Goal: Book appointment/travel/reservation

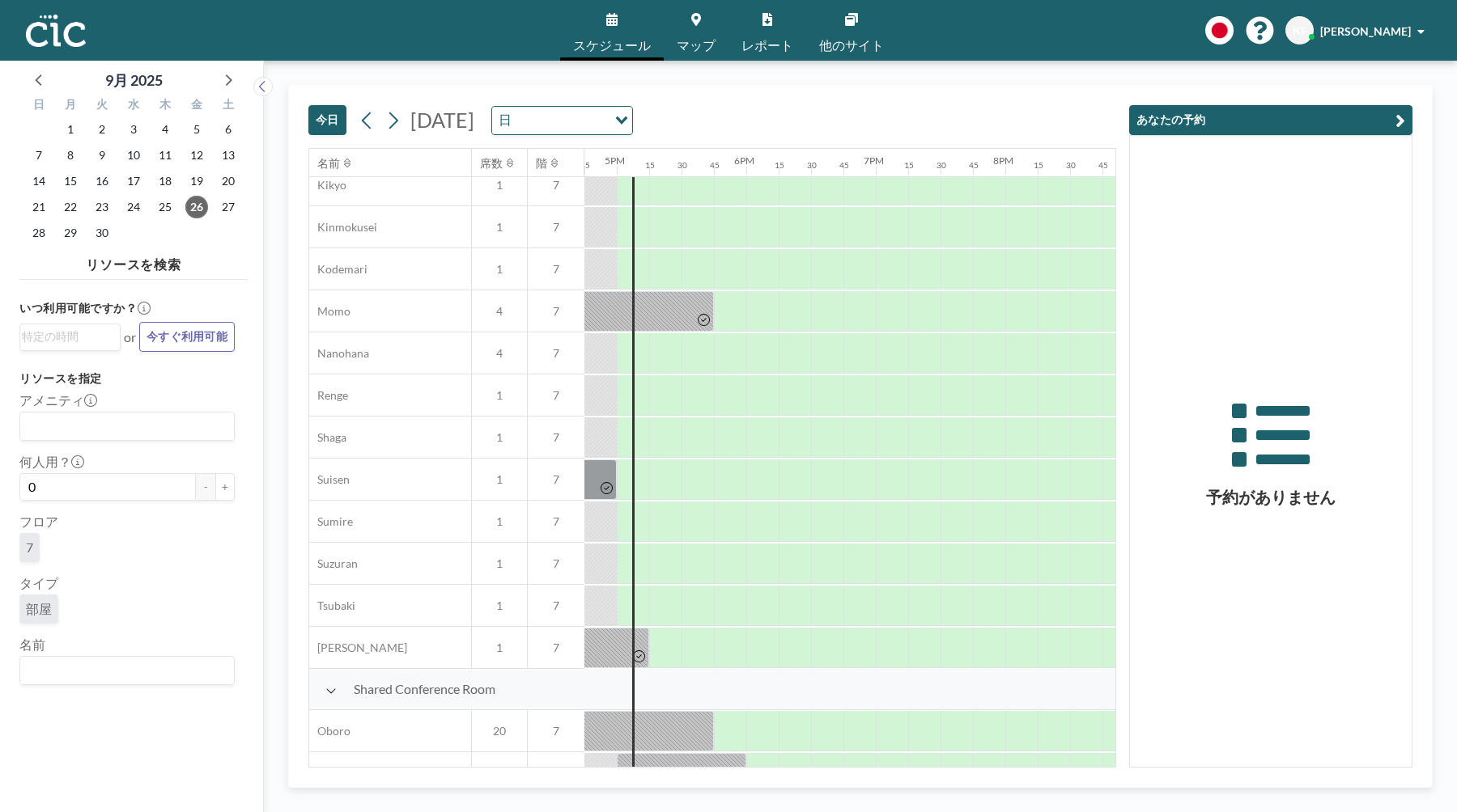
scroll to position [613, 2169]
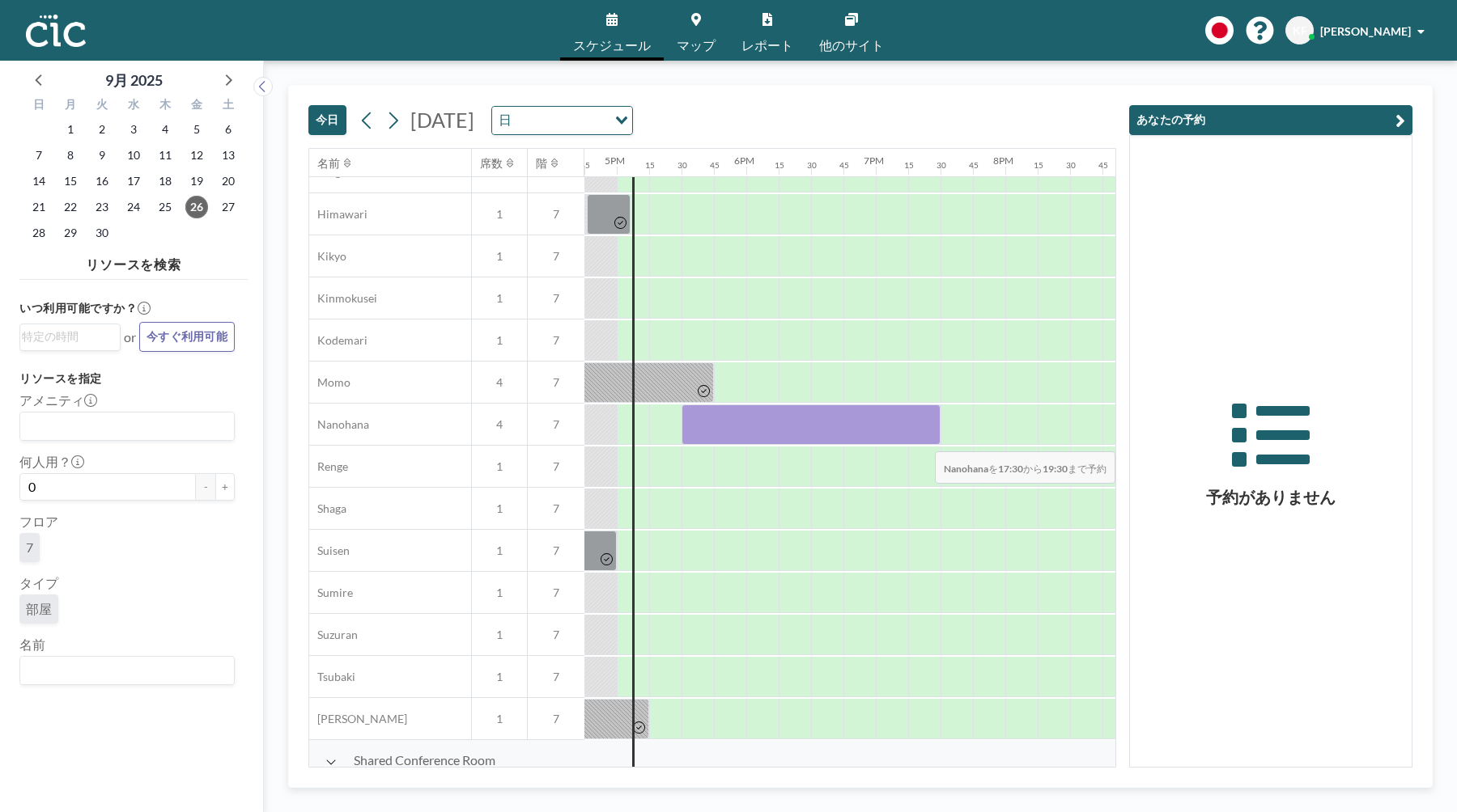
drag, startPoint x: 683, startPoint y: 435, endPoint x: 1048, endPoint y: 441, distance: 365.0
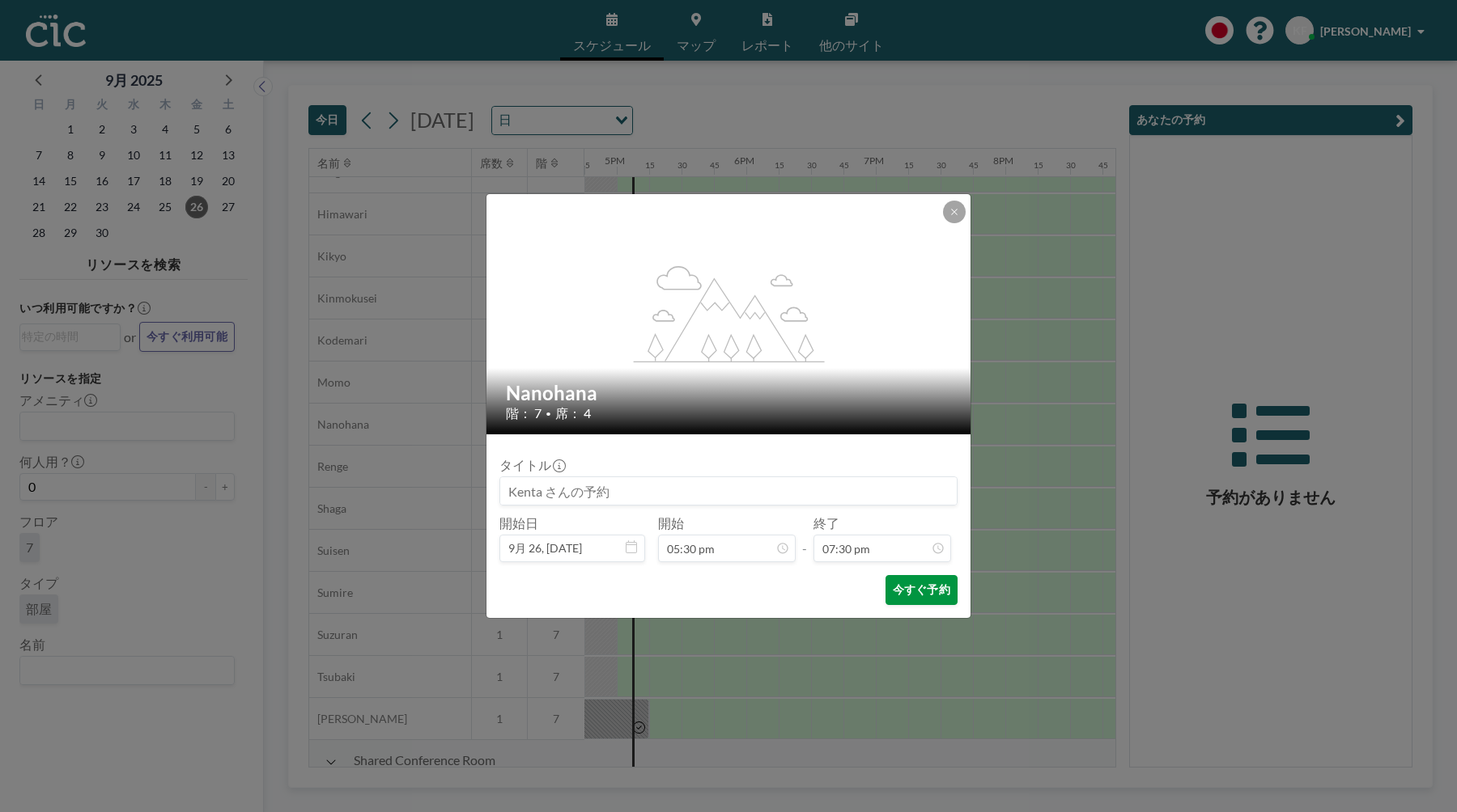
scroll to position [2247, 0]
click at [899, 600] on button "今すぐ予約" at bounding box center [921, 590] width 72 height 30
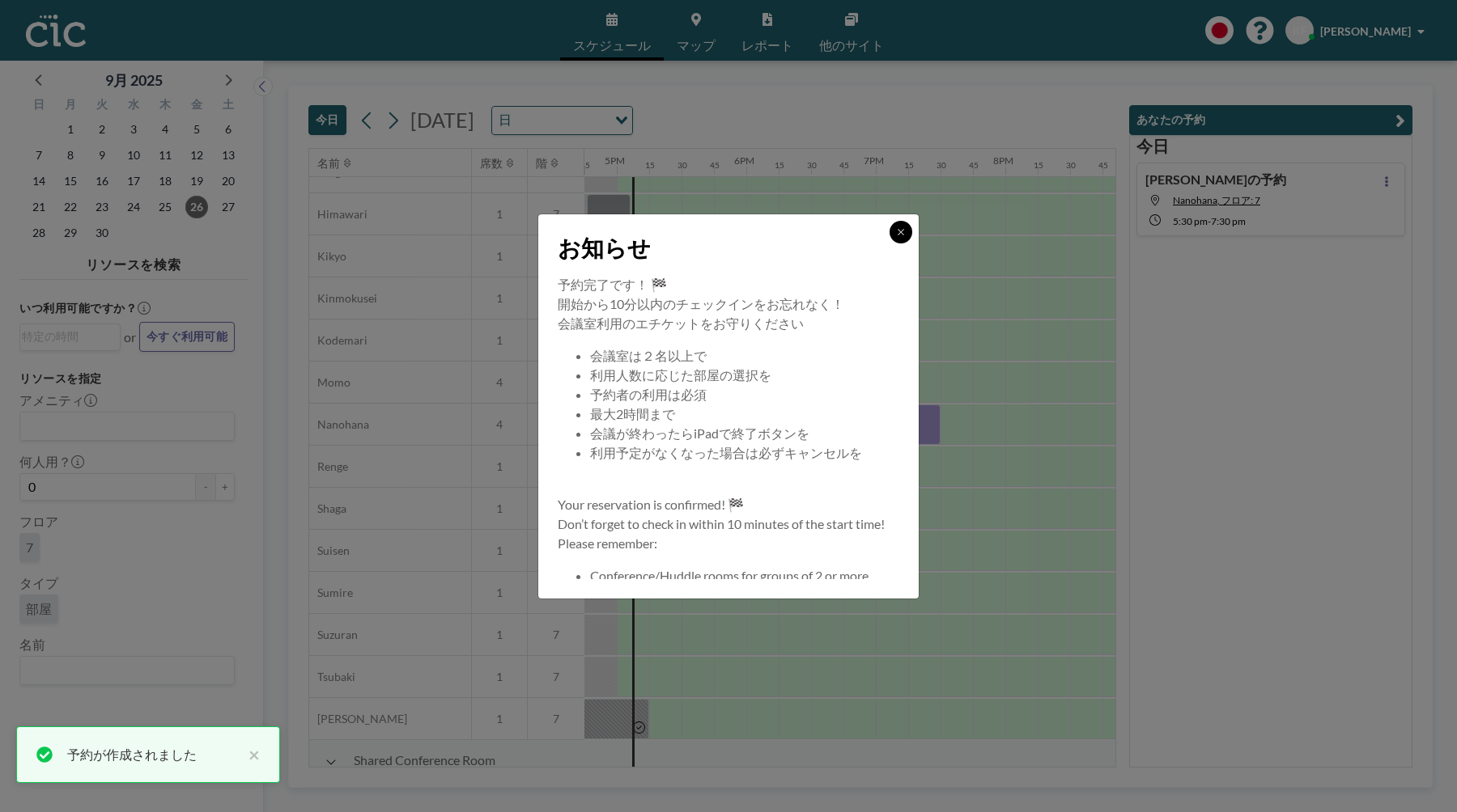
click at [896, 226] on button at bounding box center [901, 232] width 23 height 23
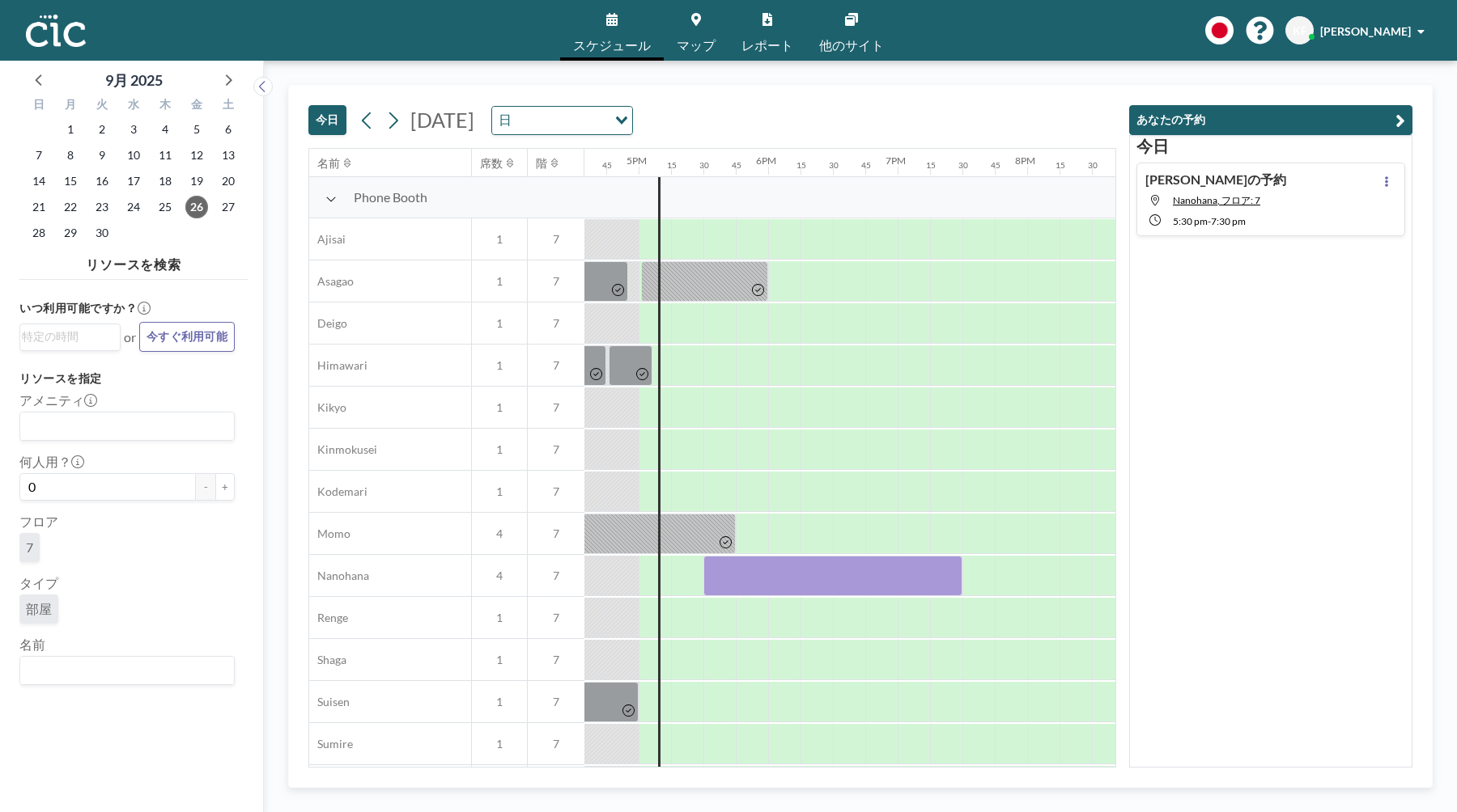
scroll to position [481, 2148]
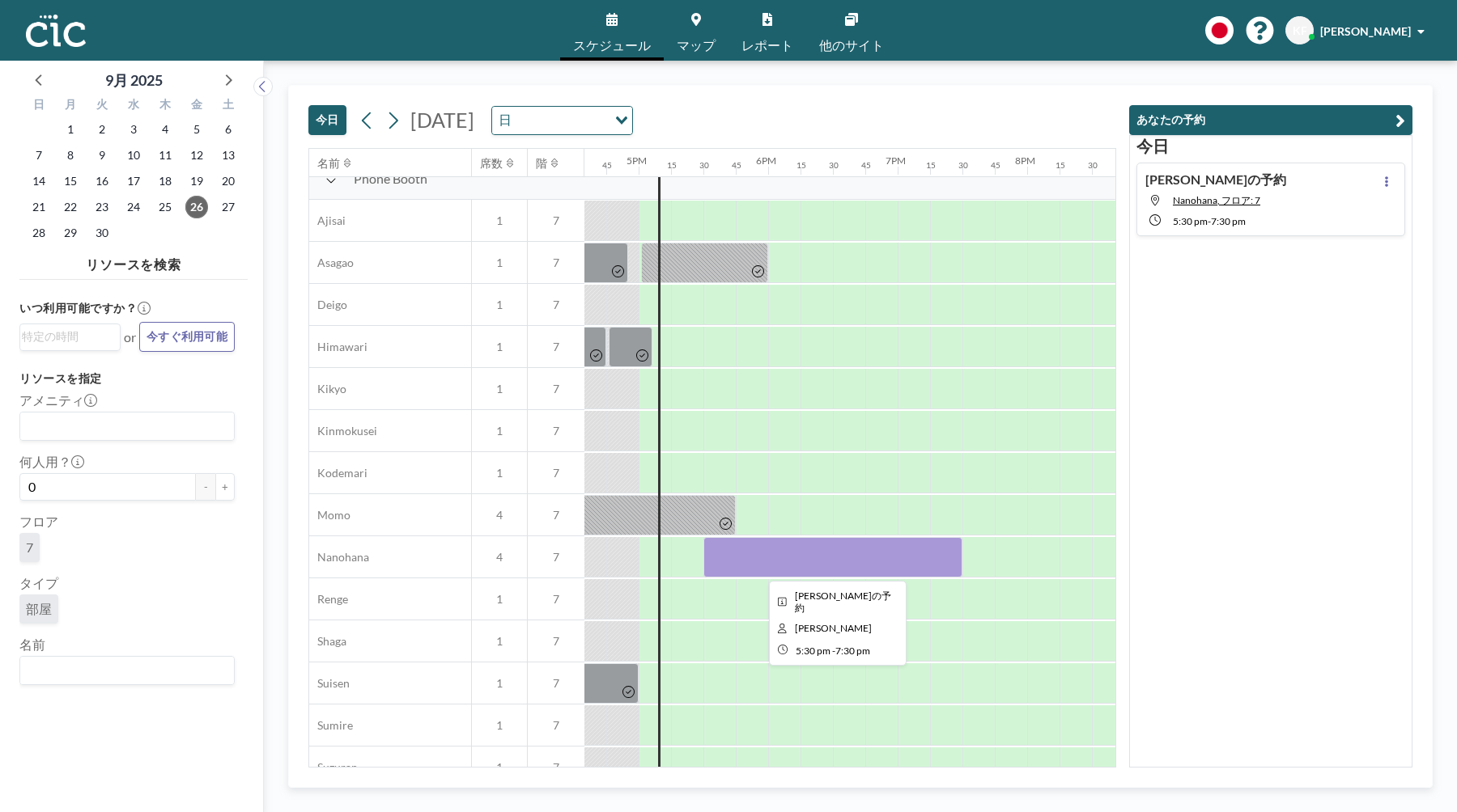
click at [909, 550] on div at bounding box center [832, 558] width 259 height 40
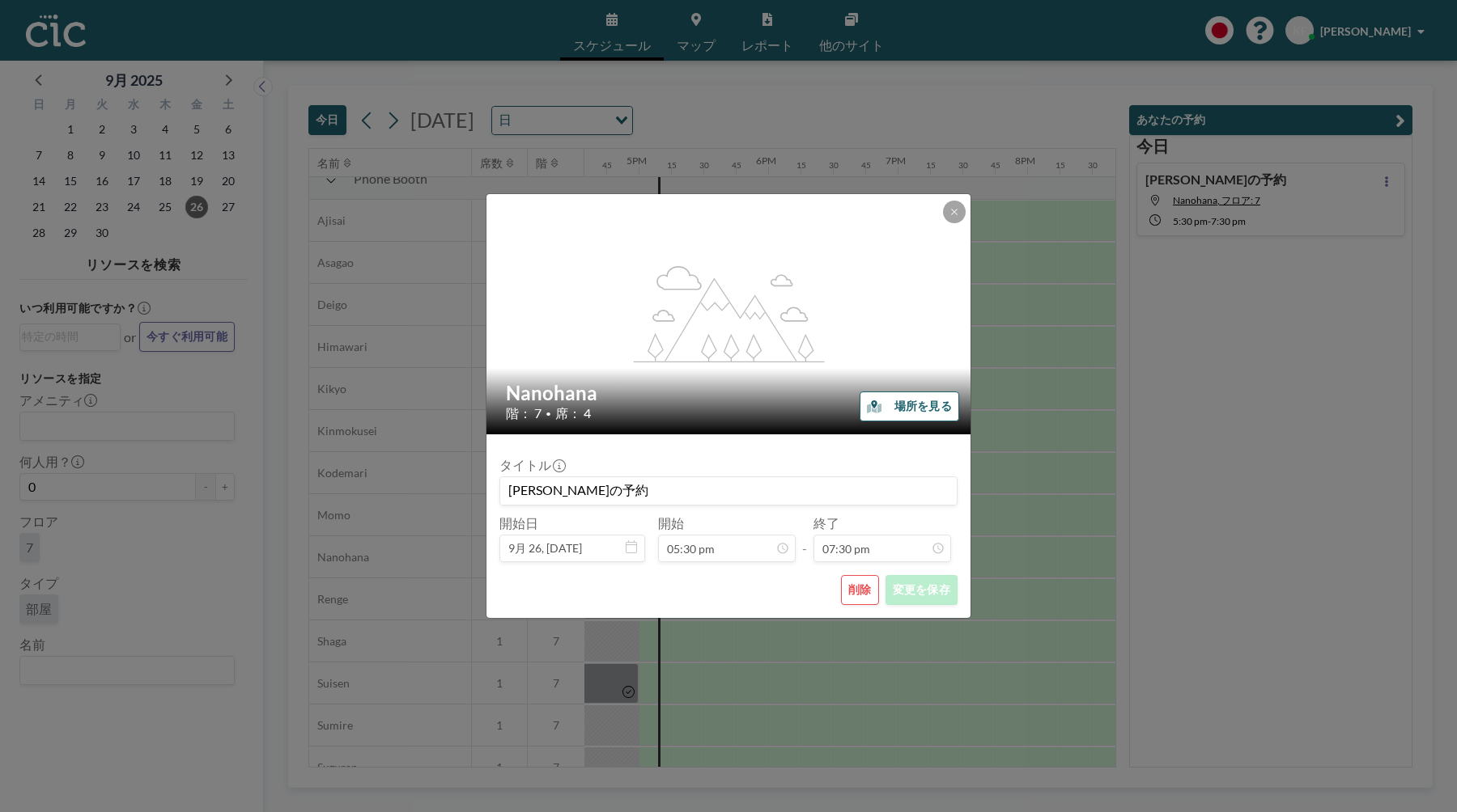
scroll to position [2247, 0]
click at [953, 217] on button at bounding box center [955, 212] width 23 height 23
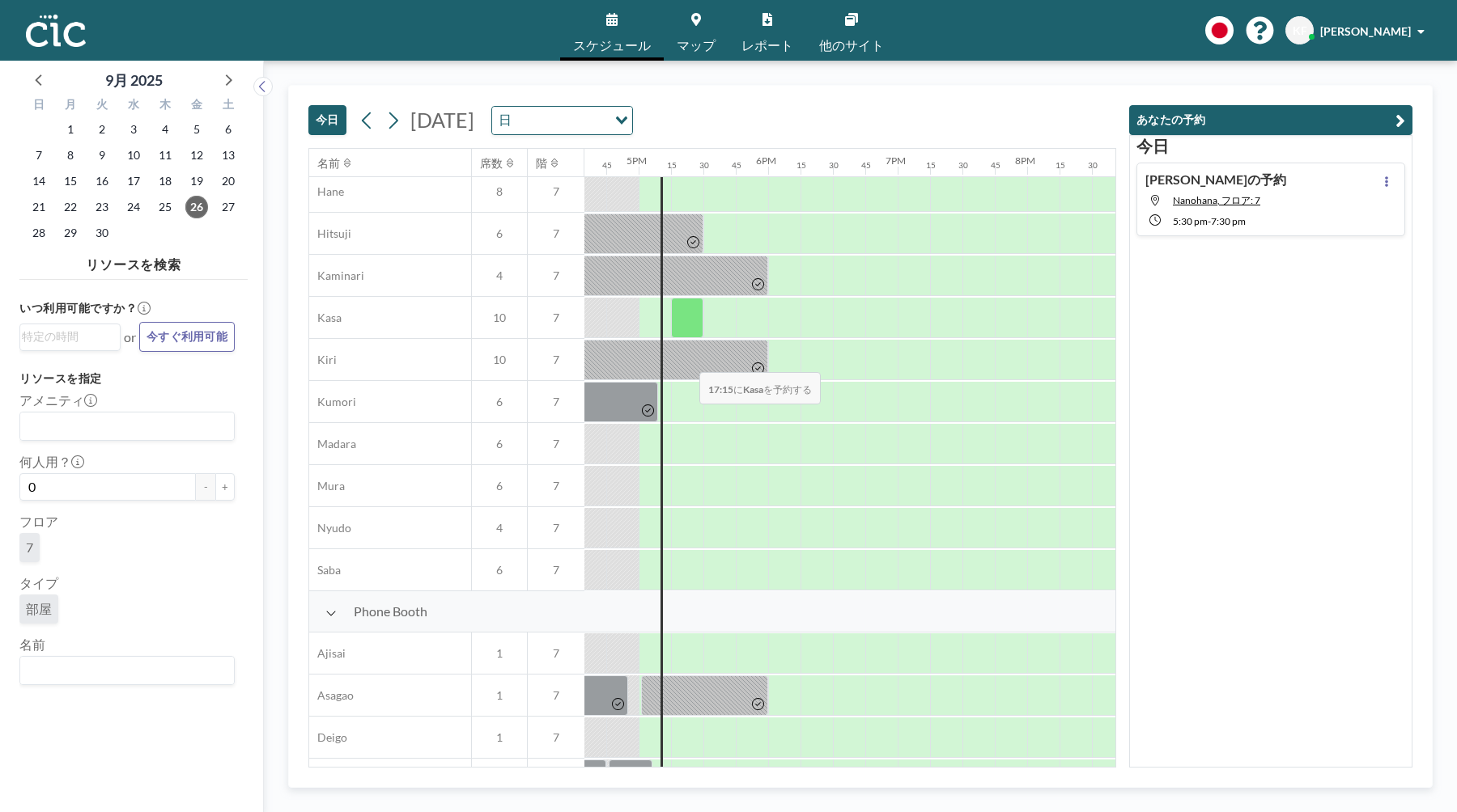
scroll to position [57, 2148]
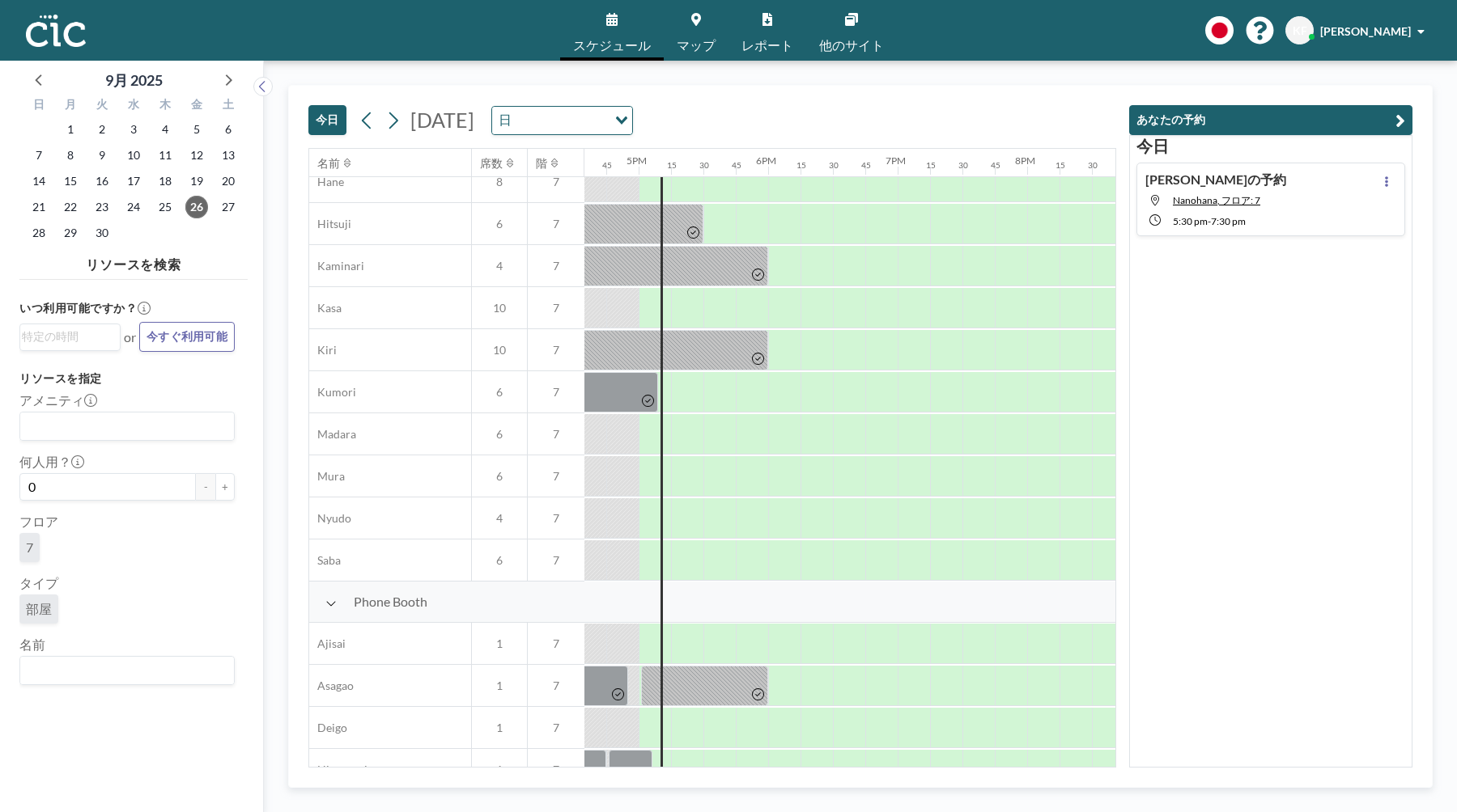
click at [703, 39] on span "マップ" at bounding box center [695, 46] width 39 height 13
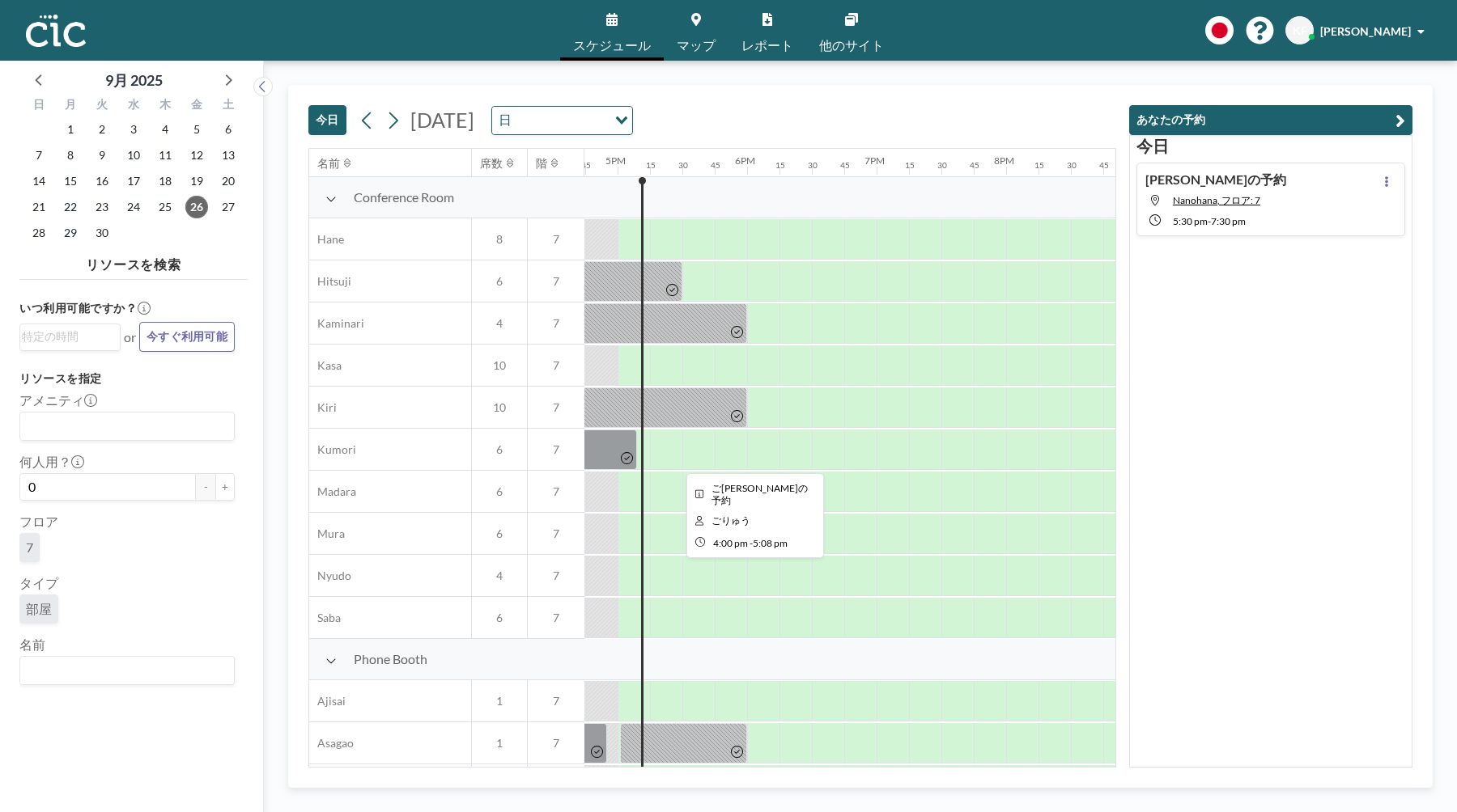
scroll to position [0, 2169]
click at [705, 50] on span "マップ" at bounding box center [695, 46] width 39 height 13
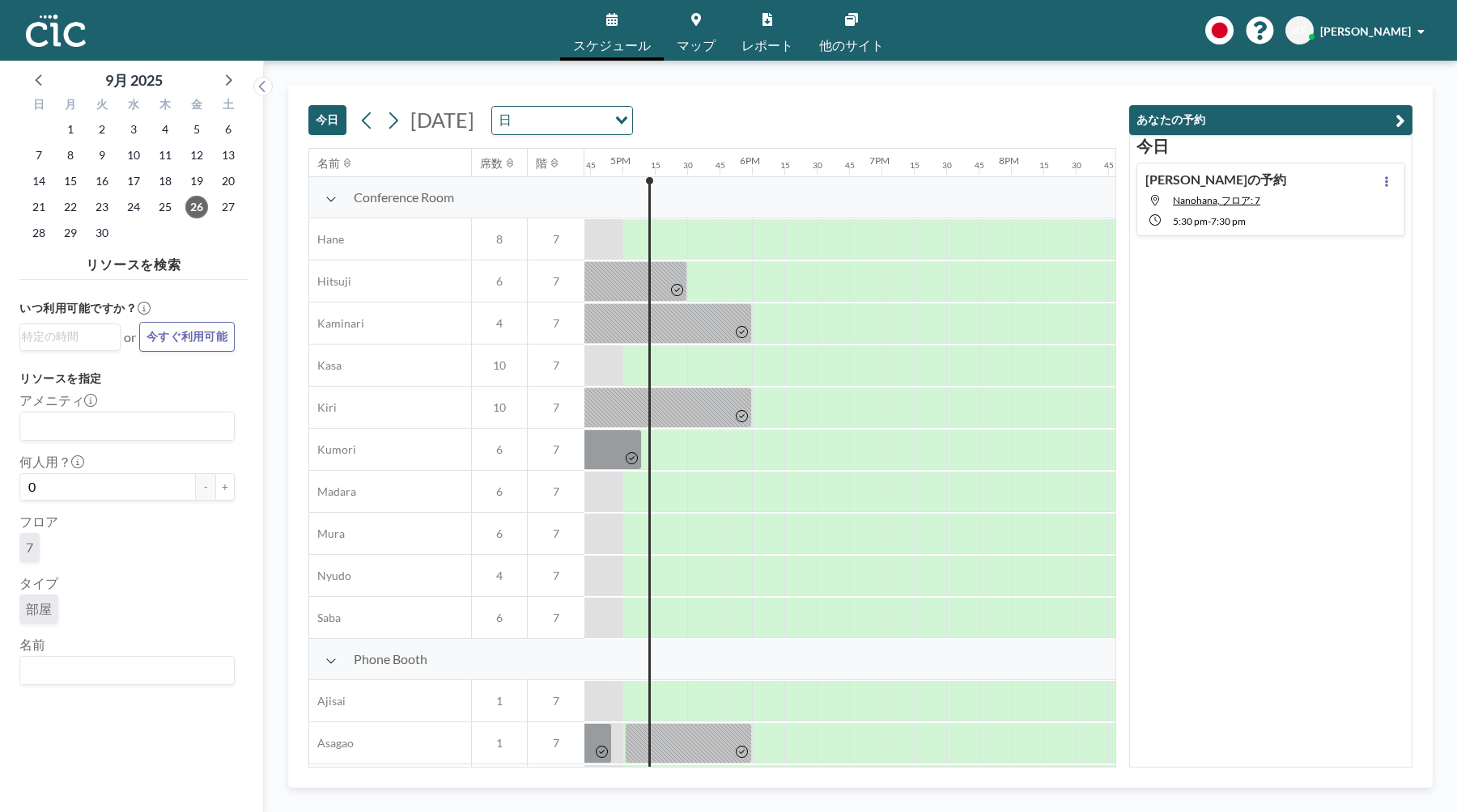
scroll to position [0, 2169]
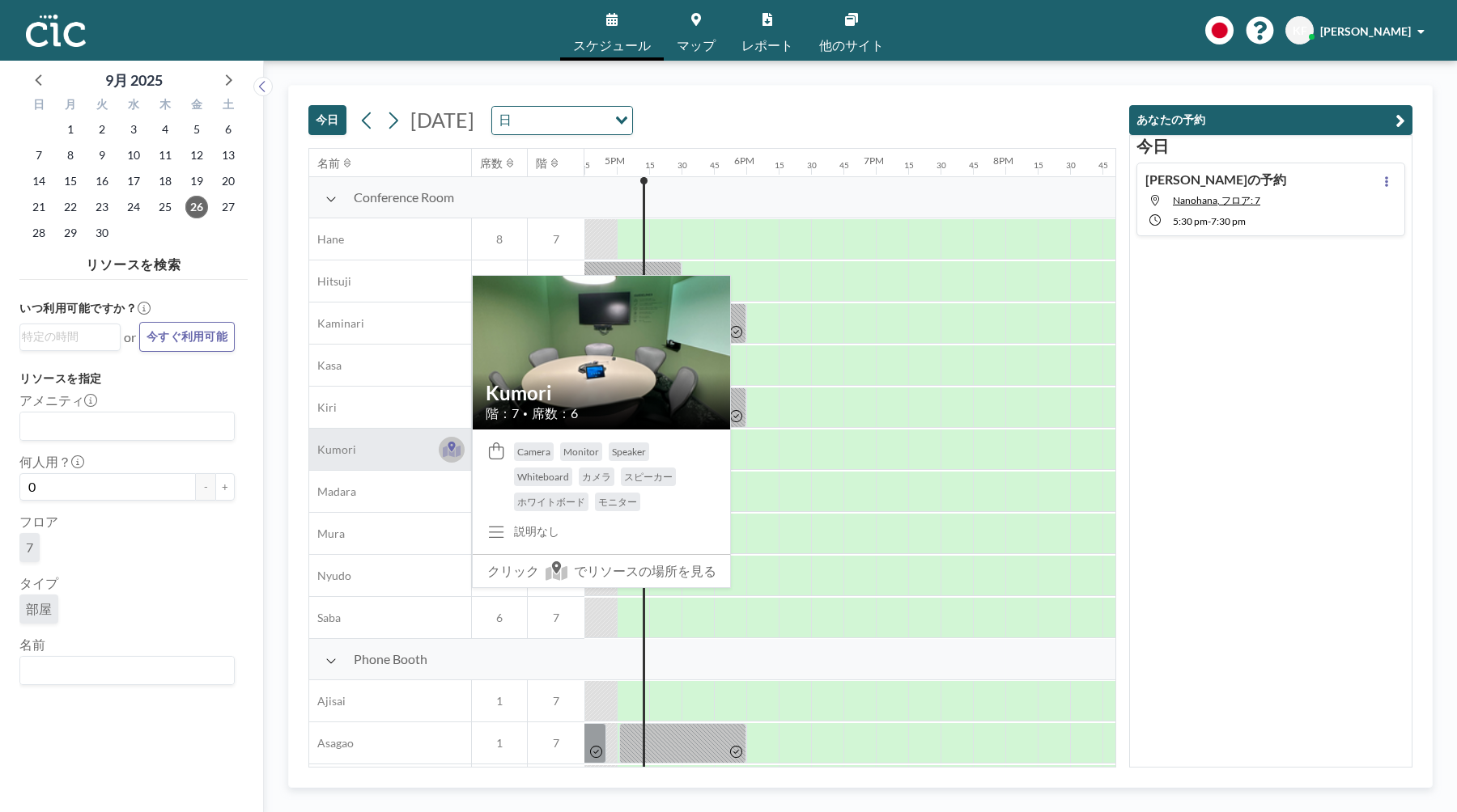
click at [451, 444] on icon at bounding box center [452, 447] width 8 height 10
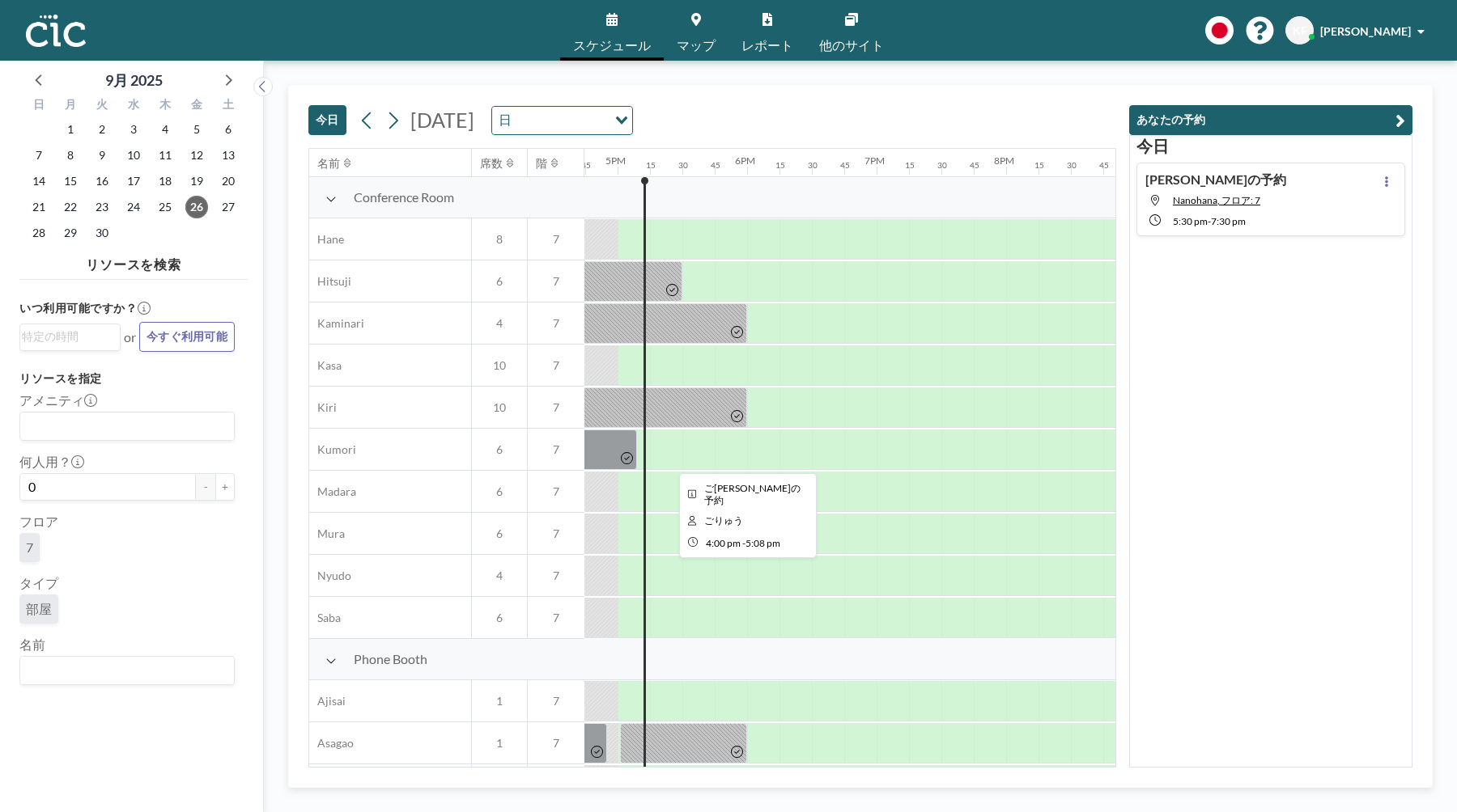
scroll to position [0, 2169]
click at [700, 39] on span "マップ" at bounding box center [695, 46] width 39 height 13
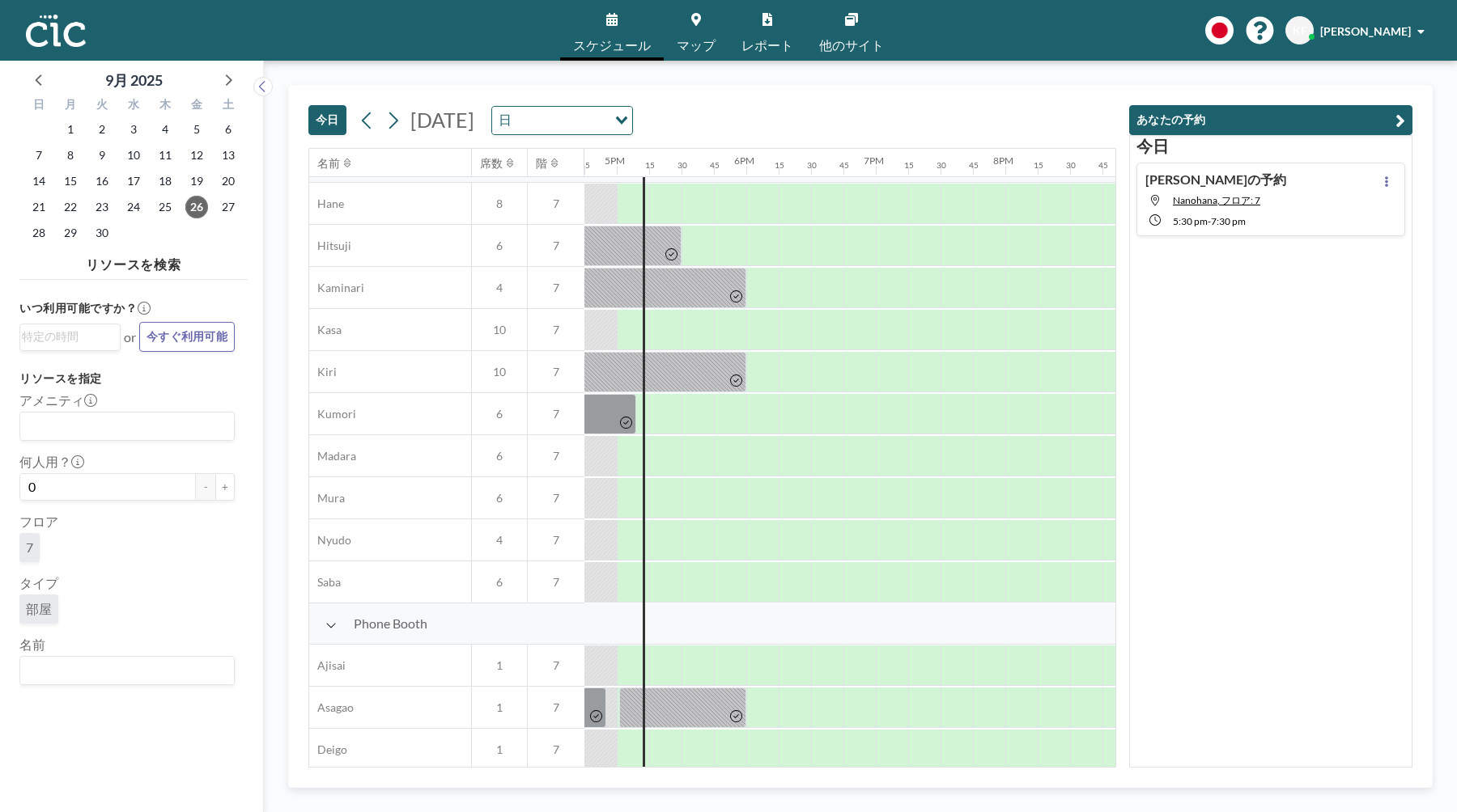
scroll to position [36, 2169]
click at [692, 20] on icon at bounding box center [696, 20] width 10 height 13
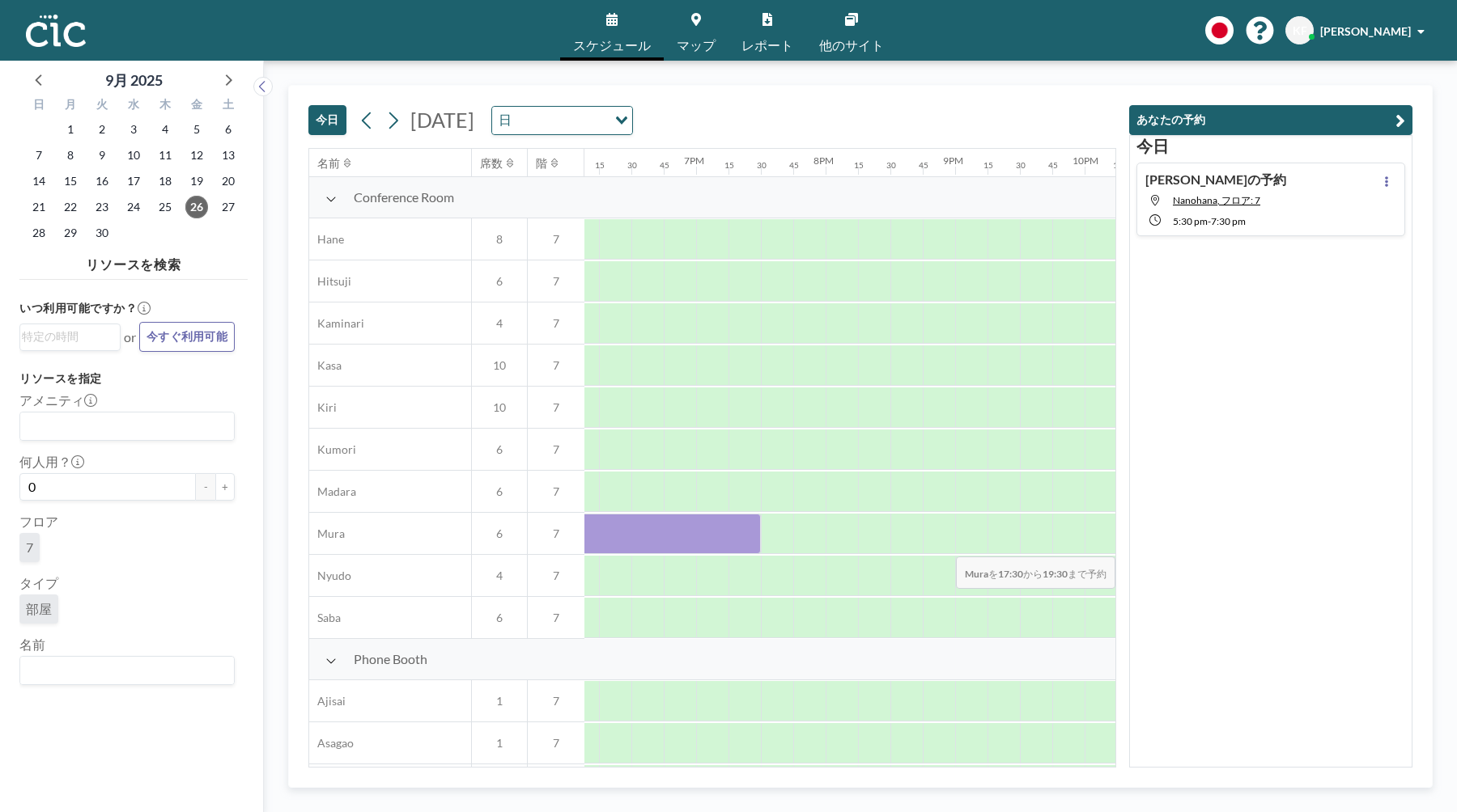
scroll to position [0, 2432]
drag, startPoint x: 681, startPoint y: 534, endPoint x: 1113, endPoint y: 546, distance: 432.2
click at [1113, 546] on div "名前 席数 階 12AM 15 30 45 1AM 15 30 45 2AM 15 30 45 3AM 15 30 45 4AM 15 30 45 5AM 1…" at bounding box center [712, 458] width 806 height 618
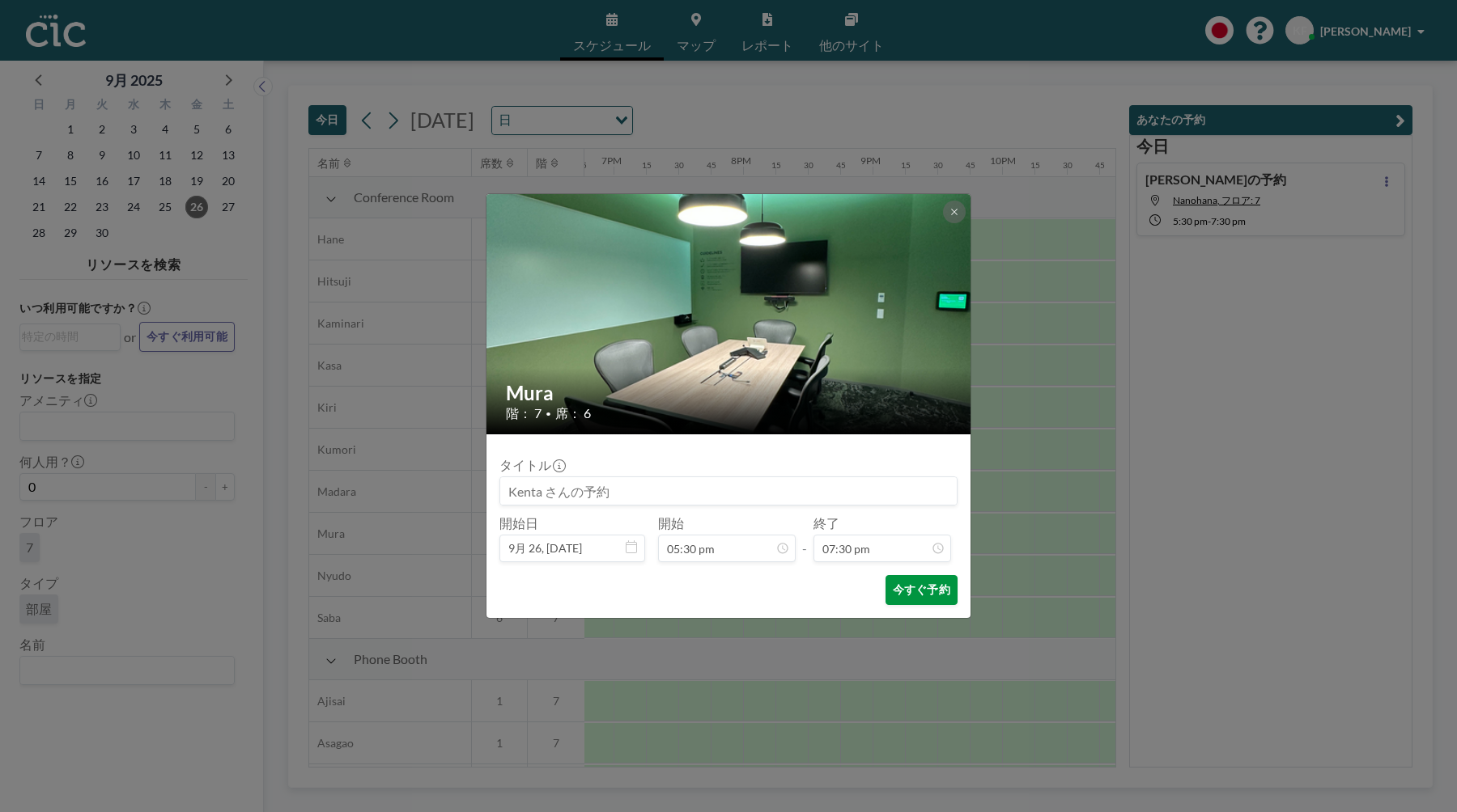
click at [917, 576] on button "今すぐ予約" at bounding box center [921, 590] width 72 height 30
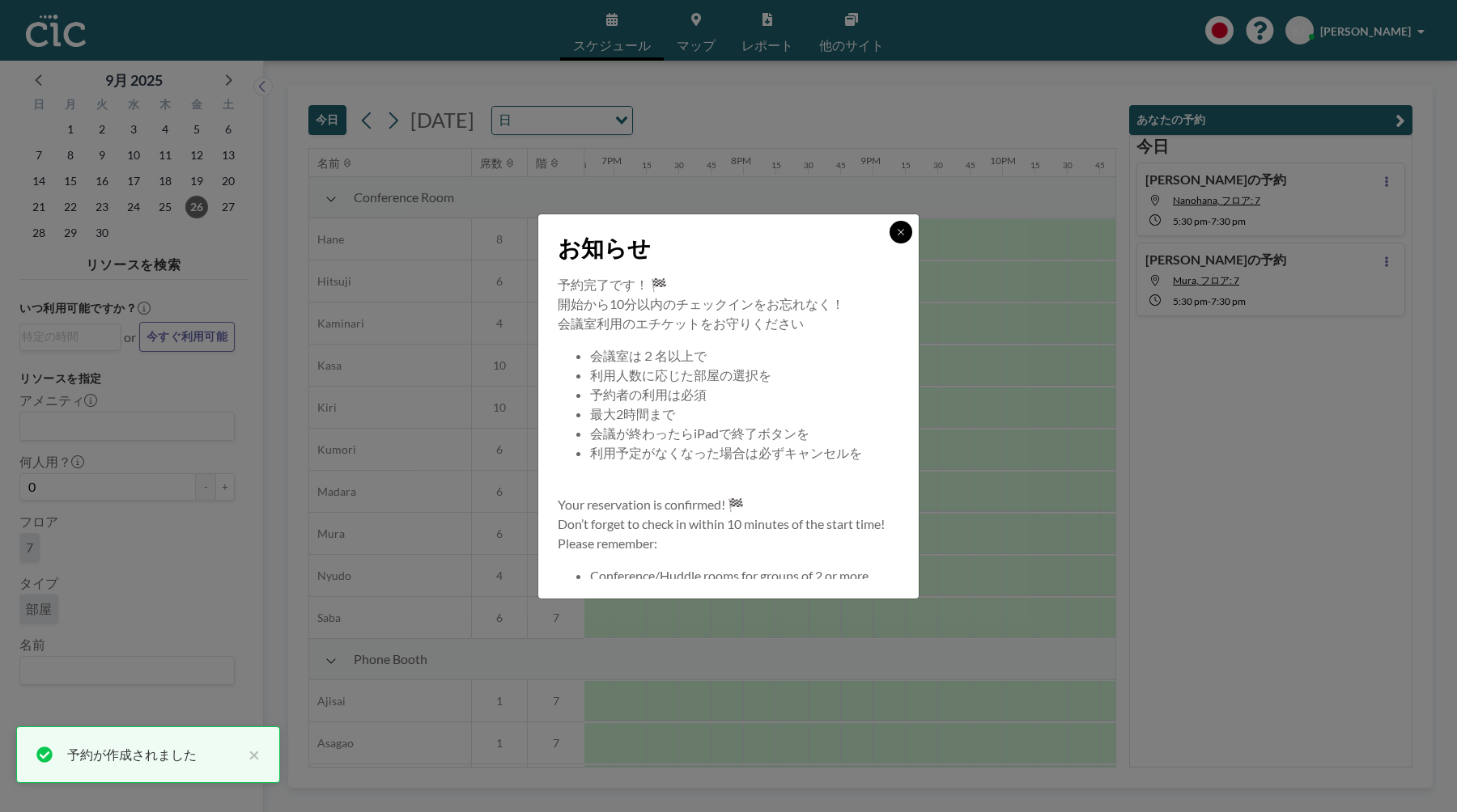
click at [900, 235] on icon at bounding box center [901, 232] width 10 height 10
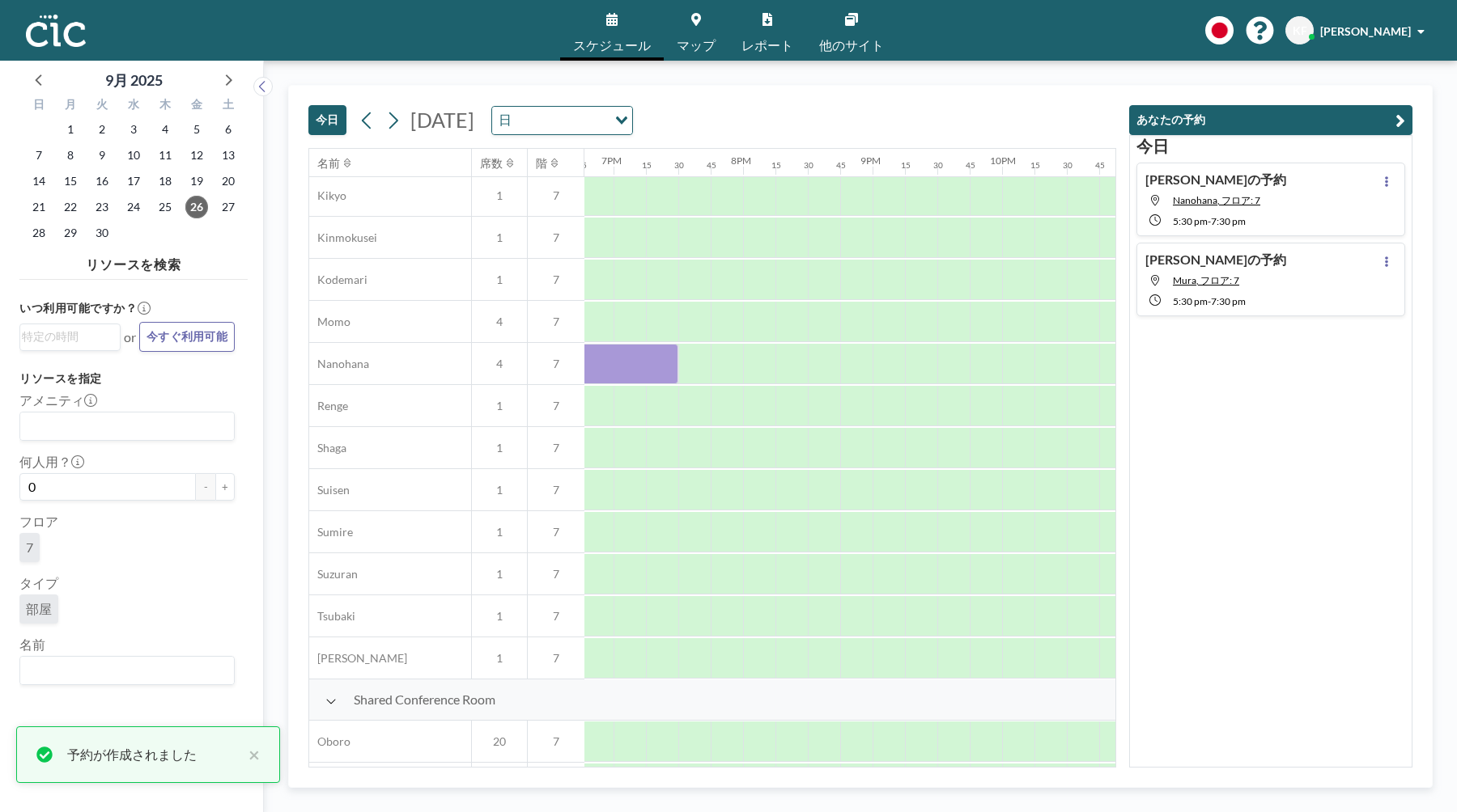
scroll to position [687, 2432]
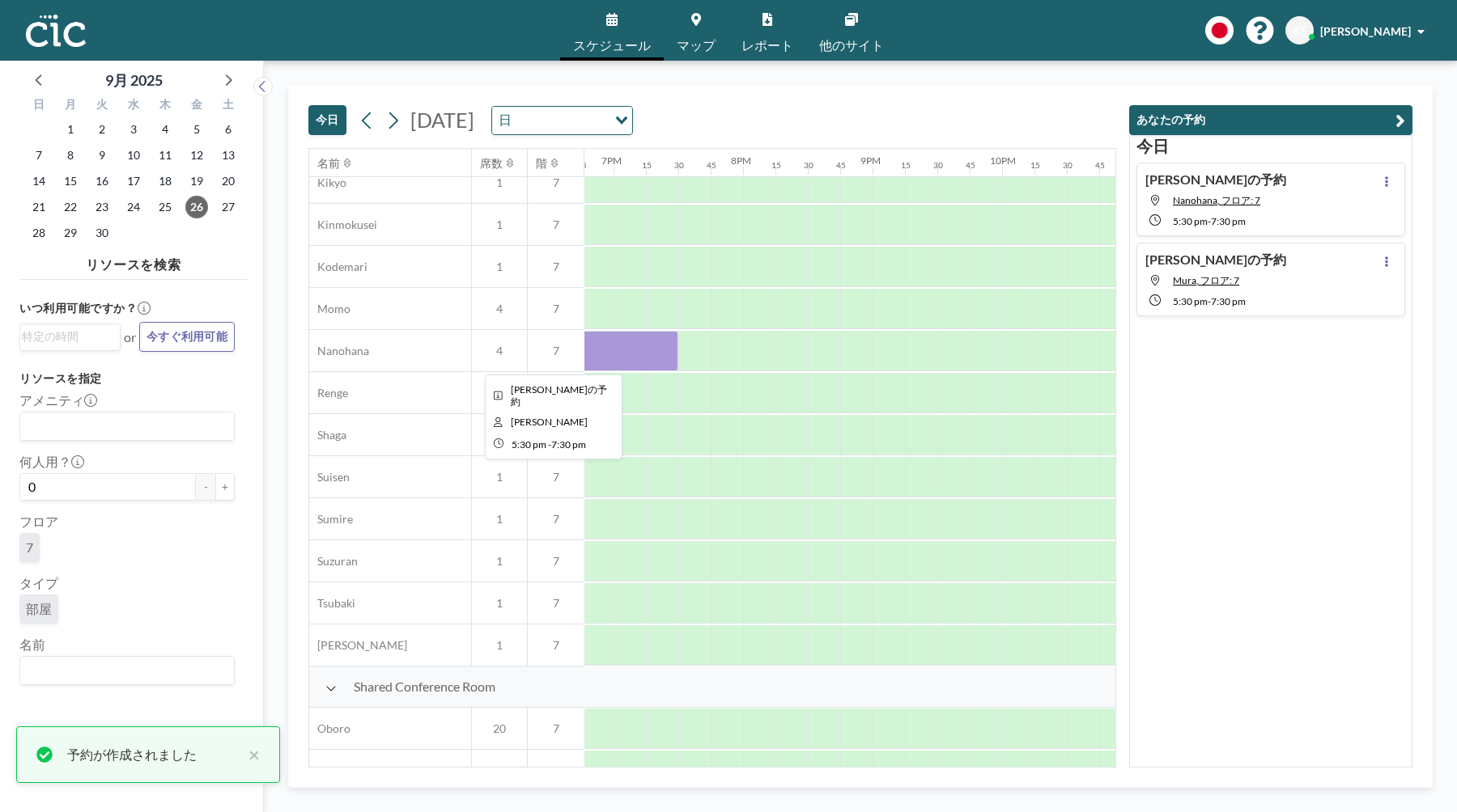
click at [660, 355] on div at bounding box center [548, 351] width 259 height 40
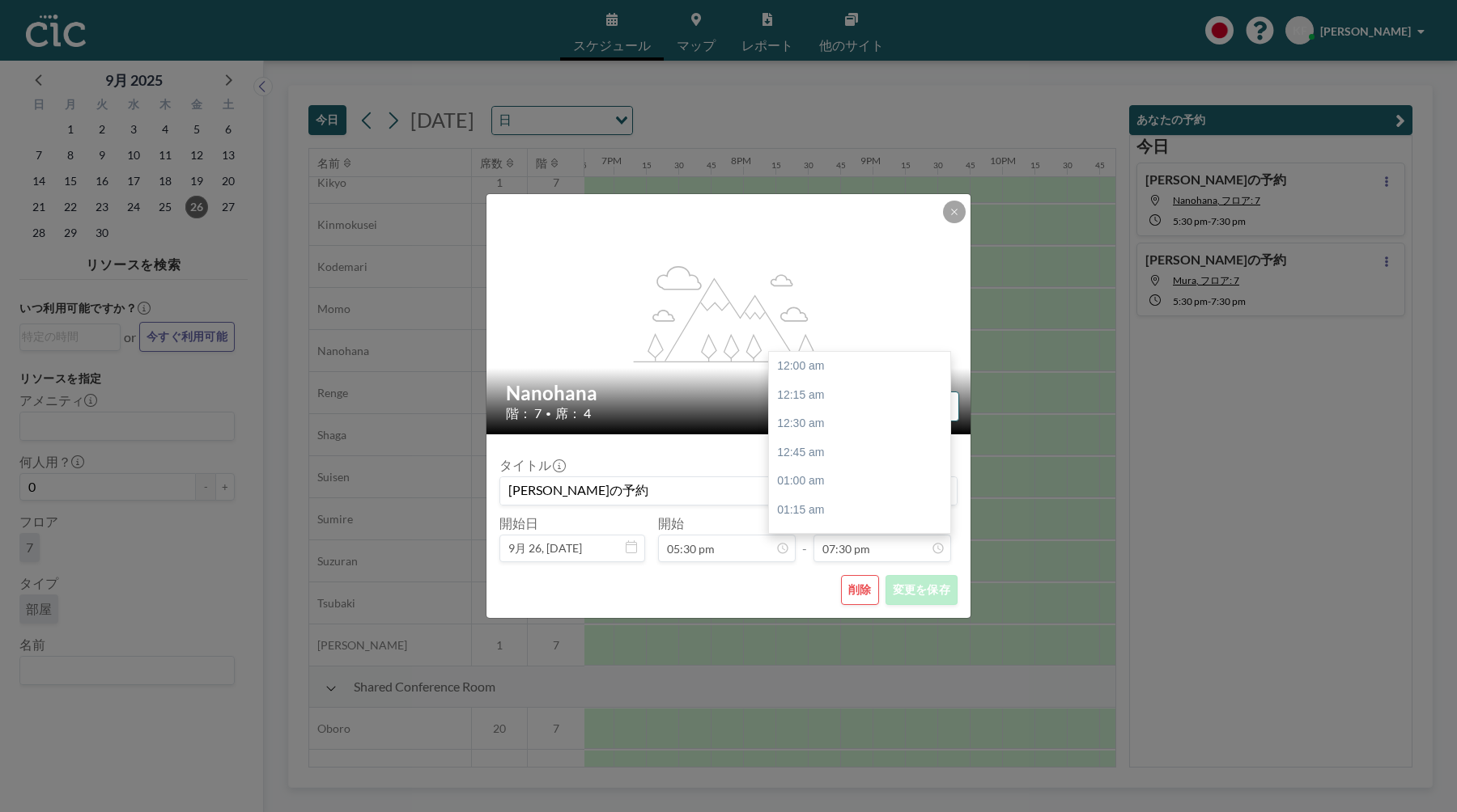
scroll to position [2247, 0]
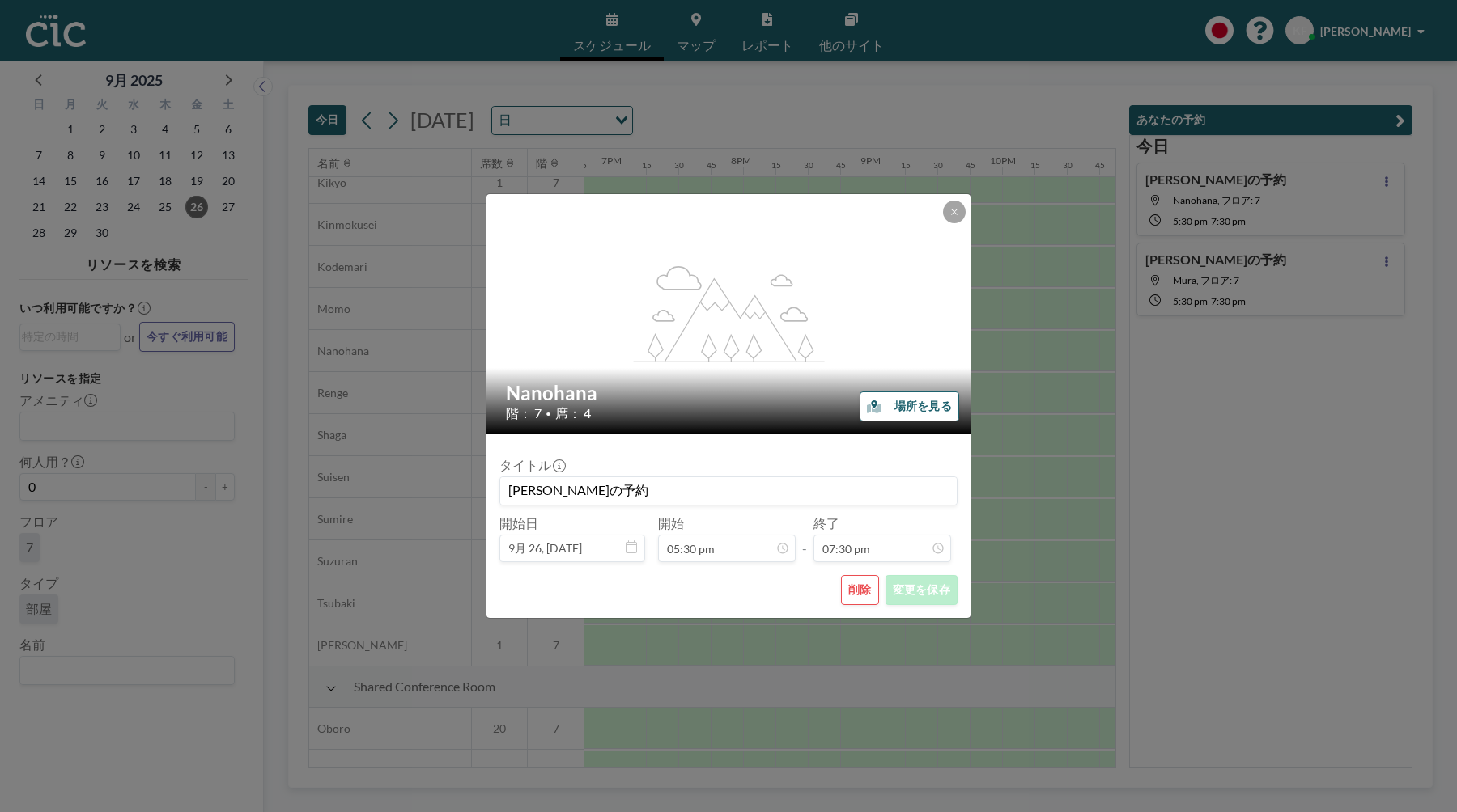
click at [857, 592] on button "削除" at bounding box center [860, 590] width 38 height 30
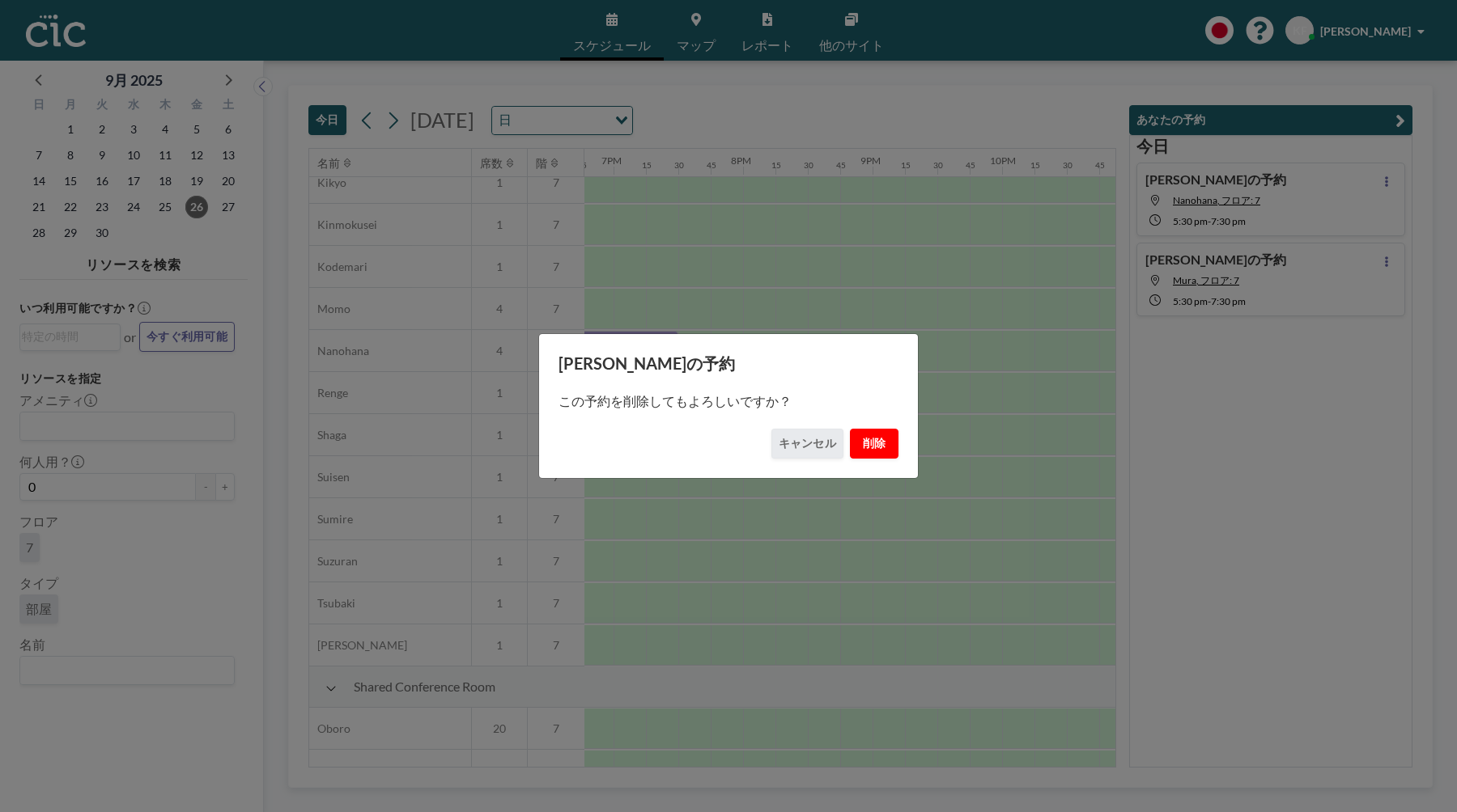
click at [880, 445] on button "削除" at bounding box center [873, 443] width 49 height 30
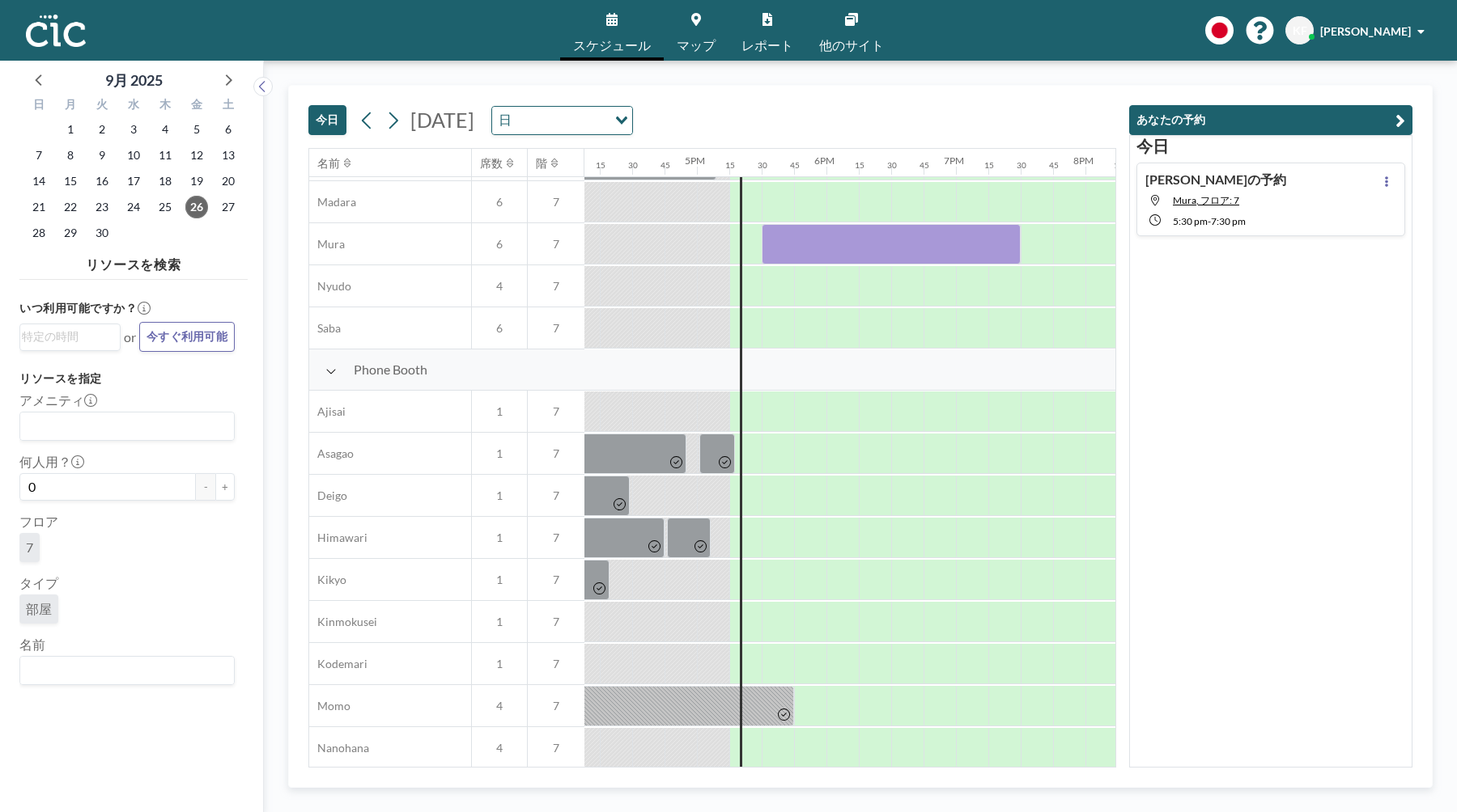
scroll to position [0, 2089]
